Goal: Information Seeking & Learning: Learn about a topic

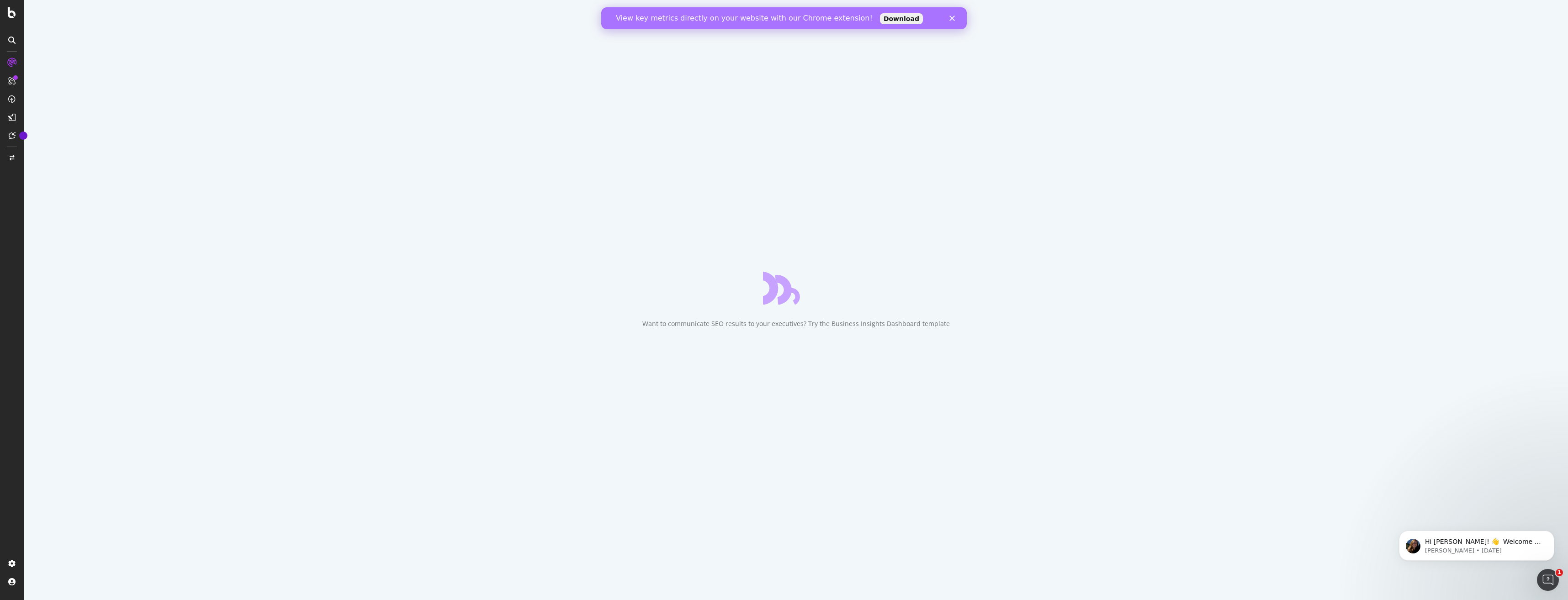
click at [952, 21] on div "View key metrics directly on your website with our Chrome extension! Download" at bounding box center [784, 18] width 366 height 15
click at [953, 21] on icon "Close" at bounding box center [951, 18] width 5 height 5
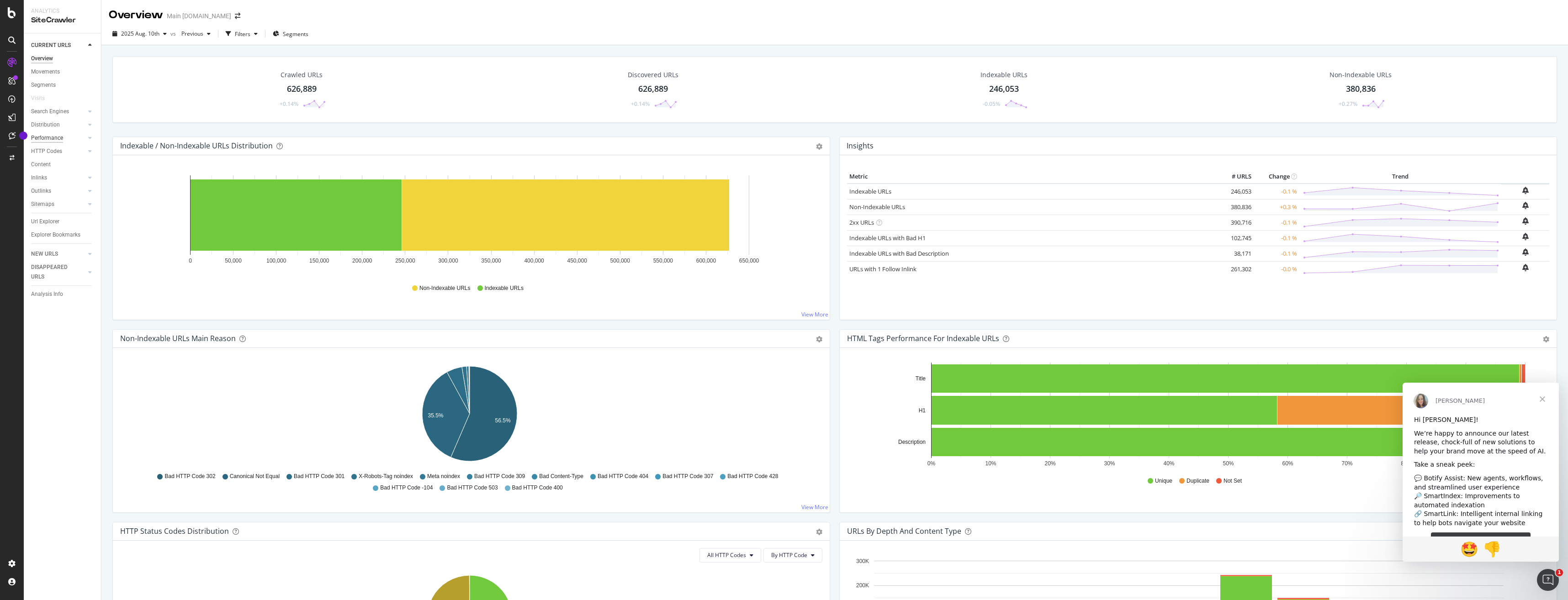
click at [50, 138] on div "Performance" at bounding box center [47, 138] width 32 height 10
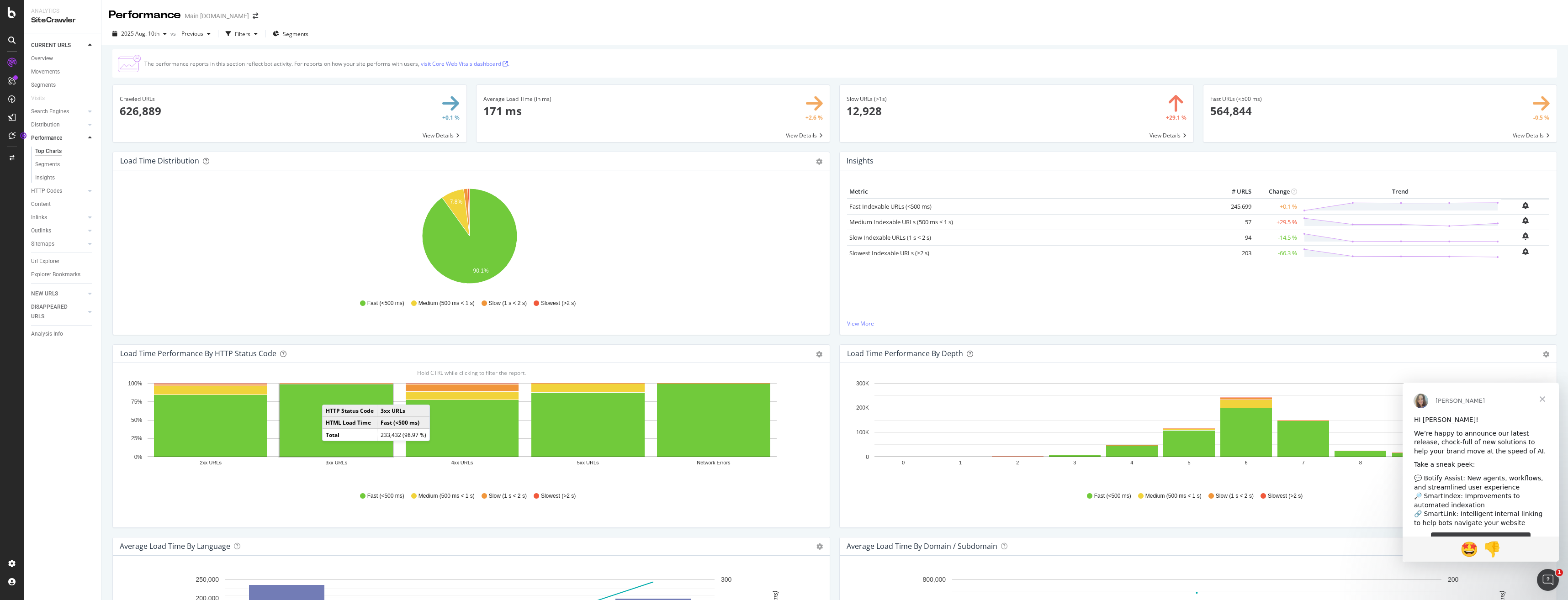
click at [940, 303] on div "Metric # URLS Change Trend Fast Indexable URLs (<500 ms) 245,699 +0.1 % Medium …" at bounding box center [1198, 252] width 703 height 135
click at [1545, 403] on span "Close" at bounding box center [1542, 399] width 33 height 33
